Goal: Information Seeking & Learning: Learn about a topic

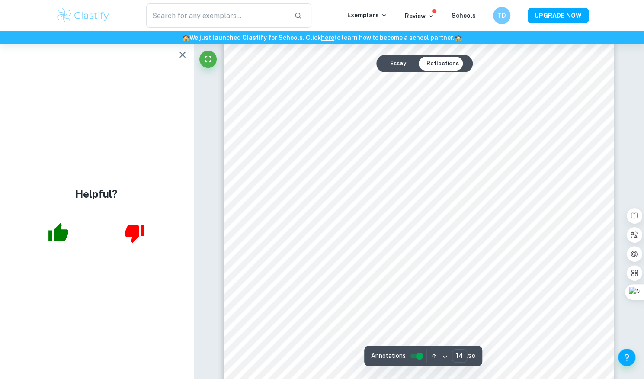
scroll to position [6837, 0]
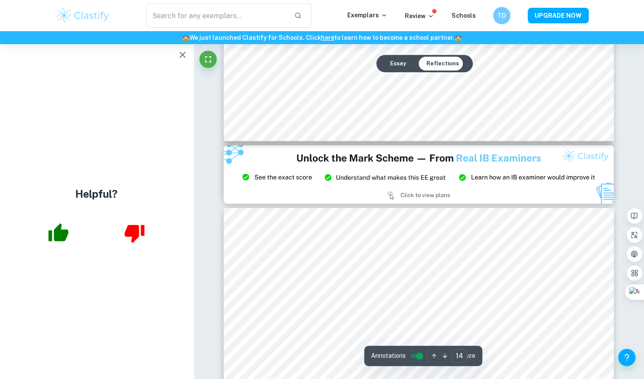
type input "15"
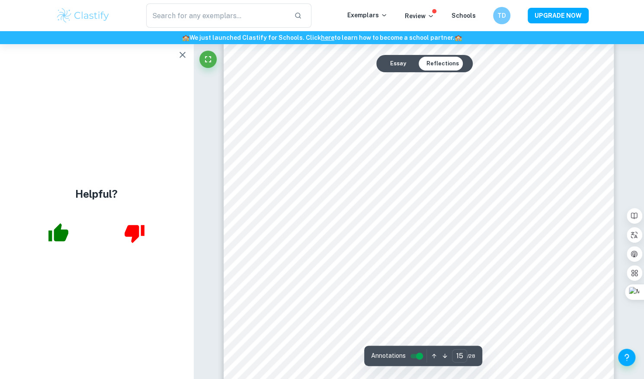
scroll to position [7399, 0]
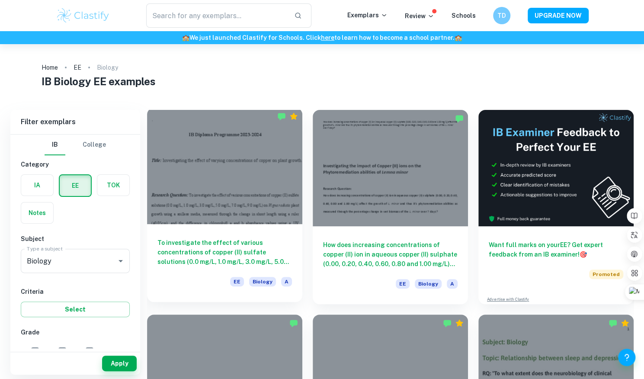
click at [215, 251] on h6 "To investigate the effect of various concentrations of copper (II) sulfate solu…" at bounding box center [225, 252] width 135 height 29
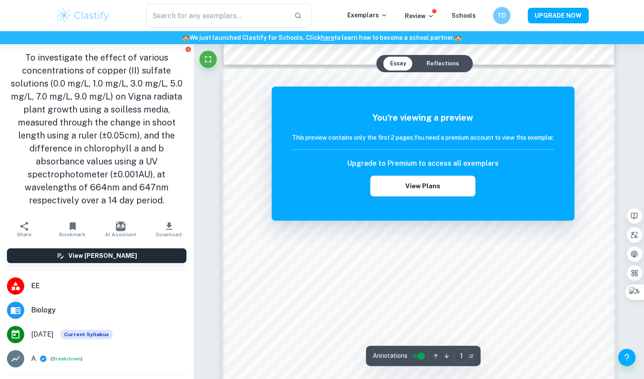
scroll to position [563, 0]
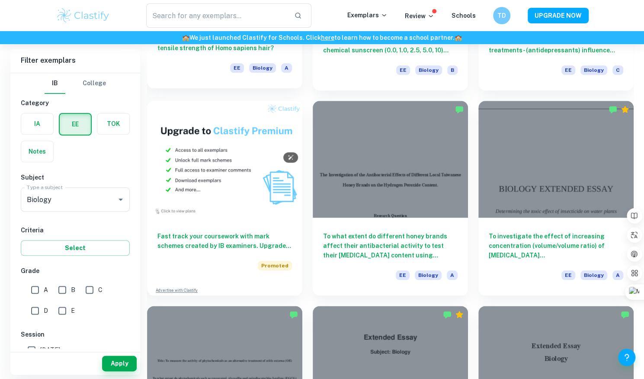
scroll to position [476, 0]
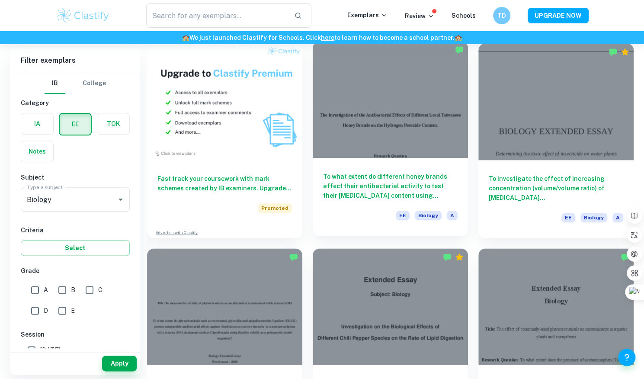
click at [396, 198] on h6 "To what extent do different honey brands affect their antibacterial activity to…" at bounding box center [390, 186] width 135 height 29
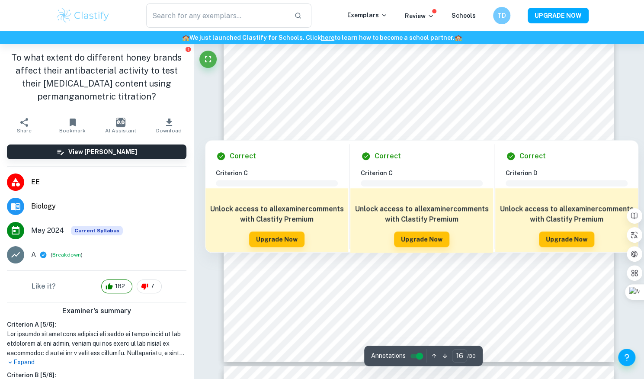
scroll to position [8092, 0]
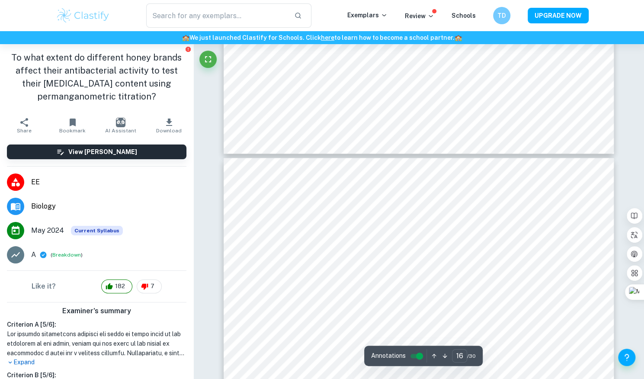
type input "17"
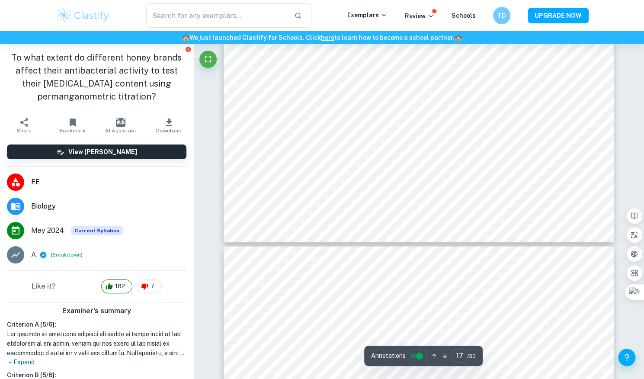
scroll to position [8741, 0]
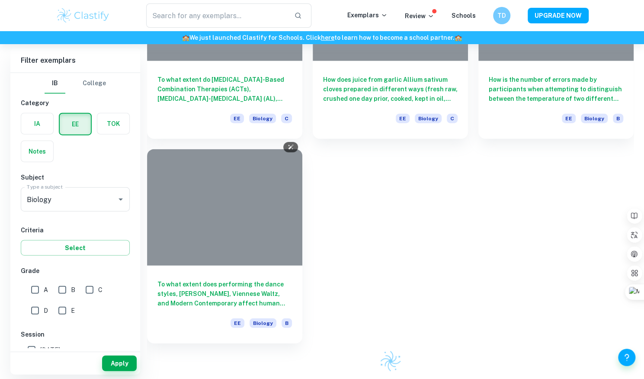
scroll to position [476, 0]
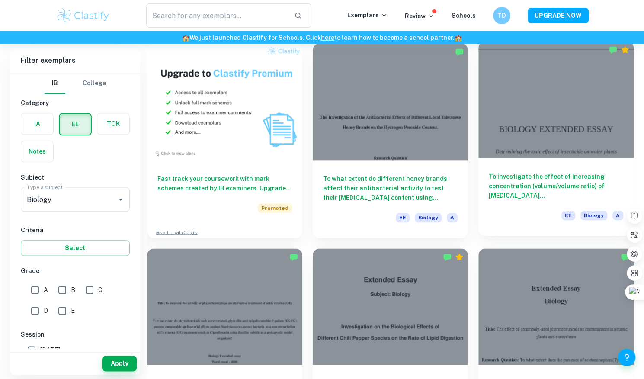
click at [529, 188] on h6 "To investigate the effect of increasing concentration (volume/volume ratio) of …" at bounding box center [556, 186] width 135 height 29
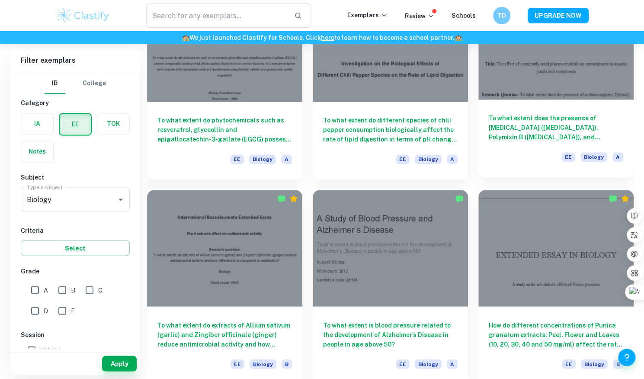
scroll to position [779, 0]
